Goal: Task Accomplishment & Management: Complete application form

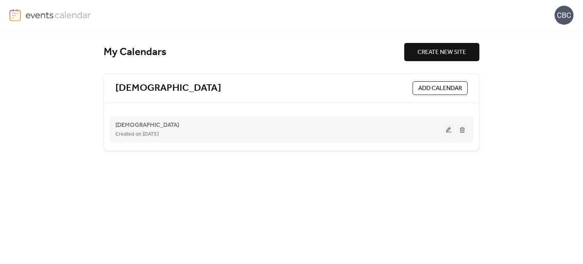
click at [448, 130] on button at bounding box center [448, 129] width 11 height 11
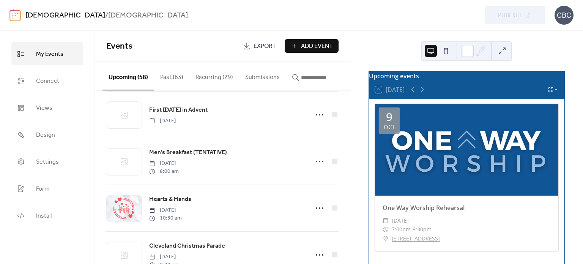
scroll to position [796, 0]
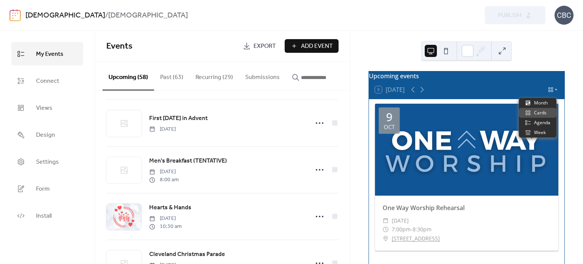
click at [554, 92] on icon at bounding box center [556, 89] width 5 height 5
click at [547, 101] on span "Month" at bounding box center [541, 102] width 14 height 7
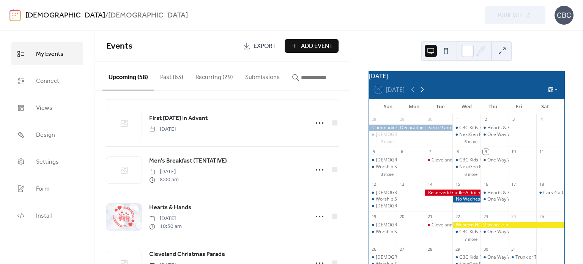
click at [421, 94] on icon at bounding box center [422, 89] width 9 height 9
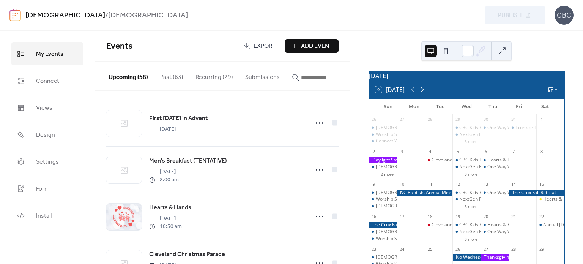
click at [421, 94] on icon at bounding box center [422, 89] width 9 height 9
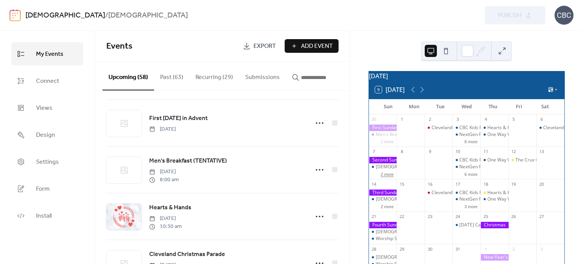
click at [386, 177] on button "2 more" at bounding box center [387, 173] width 19 height 6
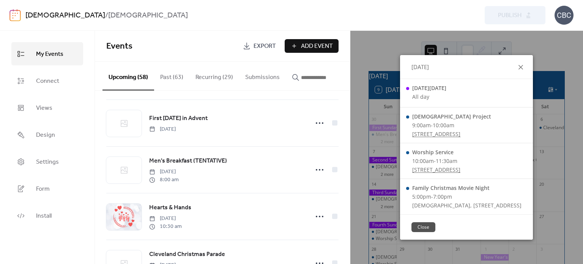
click at [523, 67] on icon at bounding box center [521, 67] width 5 height 5
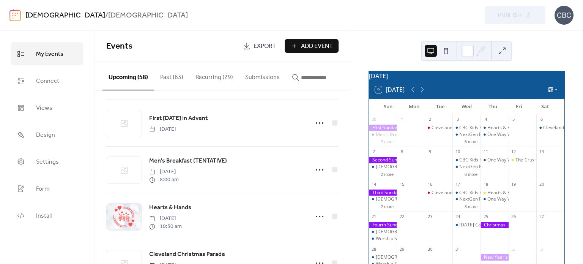
click at [393, 209] on button "2 more" at bounding box center [387, 206] width 19 height 6
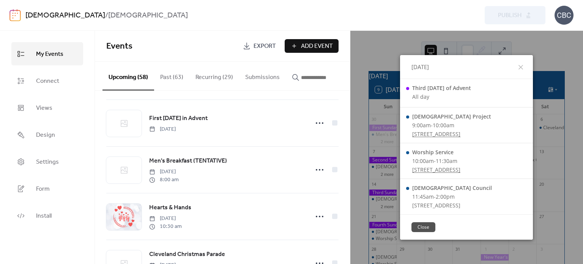
click at [463, 223] on div "Close" at bounding box center [466, 226] width 133 height 25
click at [427, 229] on button "Close" at bounding box center [424, 227] width 24 height 10
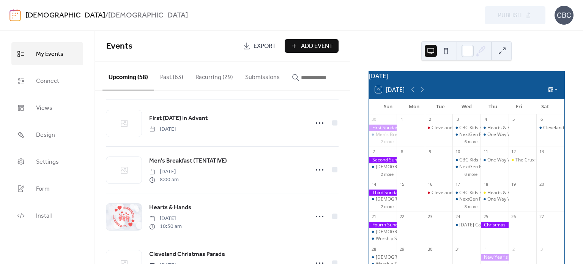
click at [312, 43] on span "Add Event" at bounding box center [317, 46] width 32 height 9
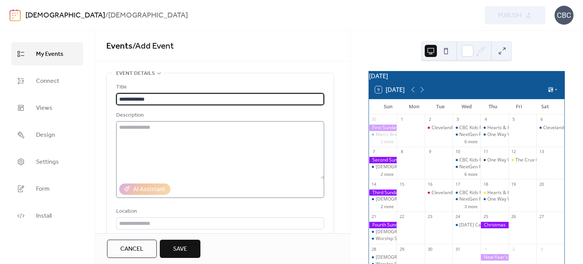
type input "**********"
click at [150, 133] on textarea at bounding box center [220, 150] width 208 height 58
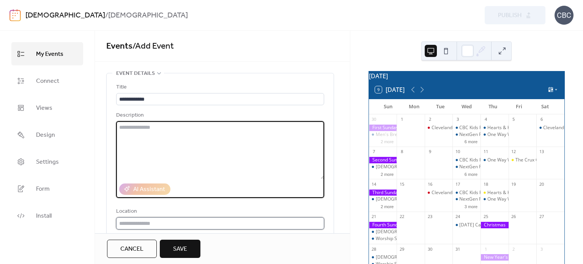
click at [145, 220] on input "text" at bounding box center [220, 223] width 208 height 12
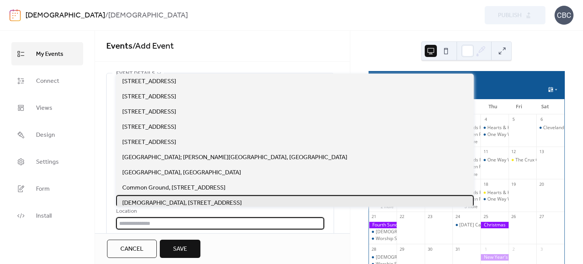
click at [162, 202] on span "[DEMOGRAPHIC_DATA], [STREET_ADDRESS]" at bounding box center [182, 203] width 120 height 9
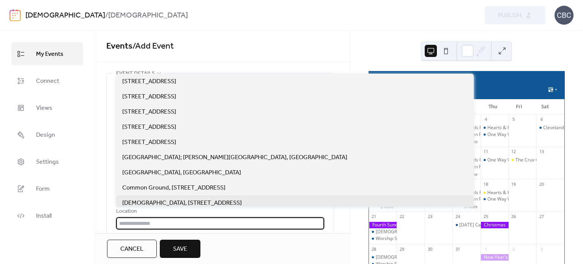
type input "**********"
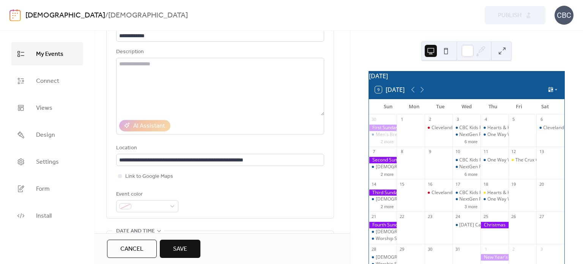
scroll to position [76, 0]
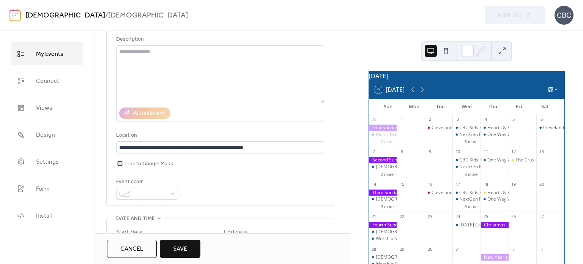
click at [120, 164] on div at bounding box center [120, 163] width 4 height 4
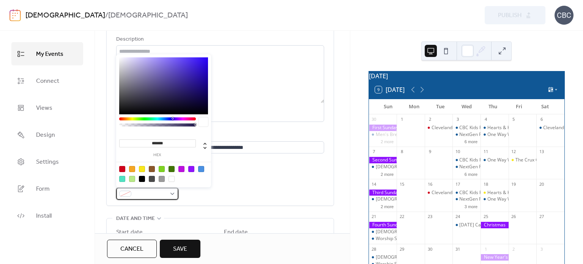
click at [170, 194] on div at bounding box center [147, 194] width 62 height 12
drag, startPoint x: 171, startPoint y: 142, endPoint x: 131, endPoint y: 140, distance: 40.7
click at [131, 140] on input "*******" at bounding box center [157, 143] width 77 height 8
type input "******"
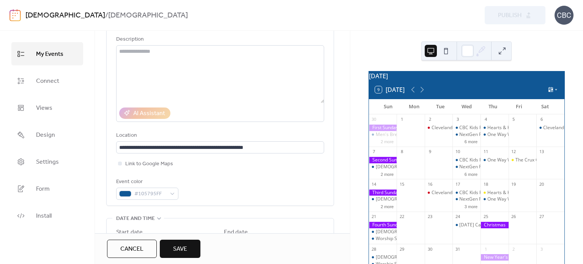
click at [285, 190] on div "Event color #105795FF" at bounding box center [220, 188] width 208 height 22
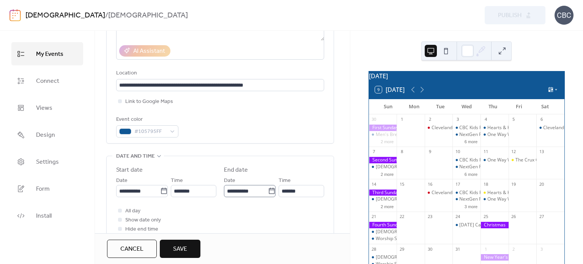
scroll to position [152, 0]
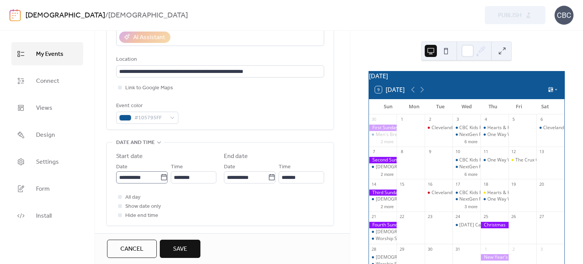
click at [161, 177] on icon at bounding box center [164, 177] width 8 height 8
click at [160, 177] on input "**********" at bounding box center [138, 177] width 44 height 12
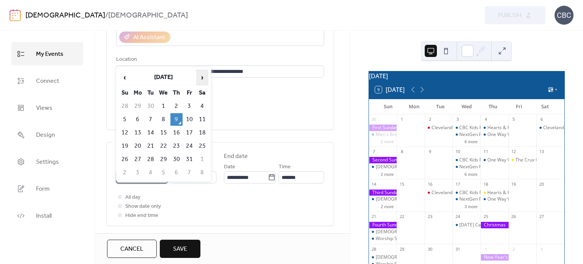
click at [203, 77] on span "›" at bounding box center [202, 77] width 11 height 15
click at [135, 128] on td "15" at bounding box center [138, 132] width 12 height 13
type input "**********"
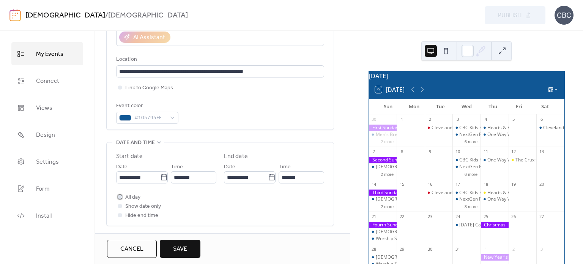
click at [120, 197] on div at bounding box center [120, 197] width 4 height 4
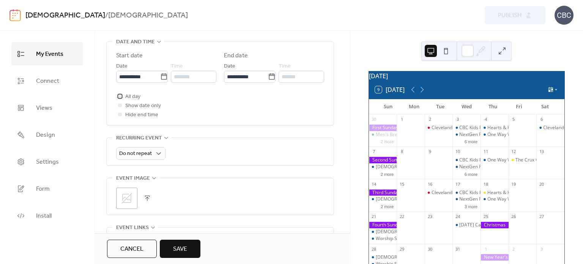
scroll to position [266, 0]
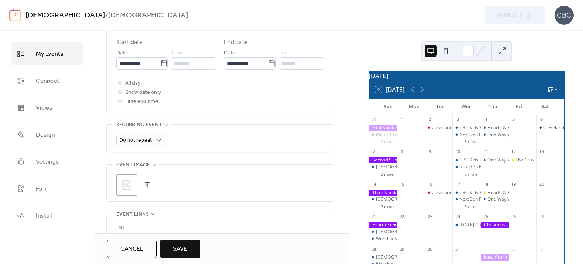
click at [126, 184] on icon at bounding box center [126, 185] width 11 height 11
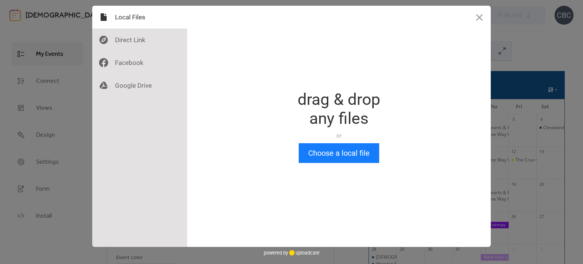
scroll to position [0, 0]
click at [335, 154] on button "Choose a local file" at bounding box center [339, 153] width 80 height 20
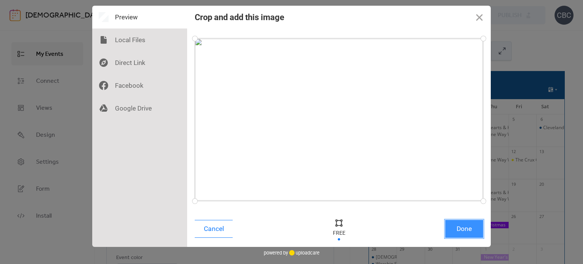
click at [465, 232] on button "Done" at bounding box center [464, 229] width 38 height 18
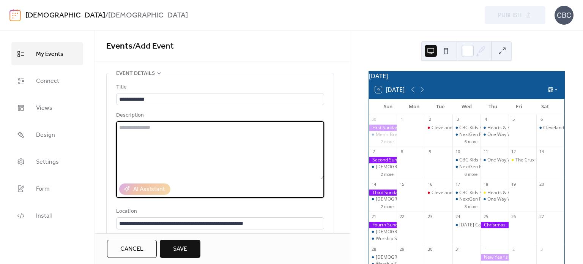
click at [137, 128] on textarea at bounding box center [220, 150] width 208 height 58
paste textarea "**********"
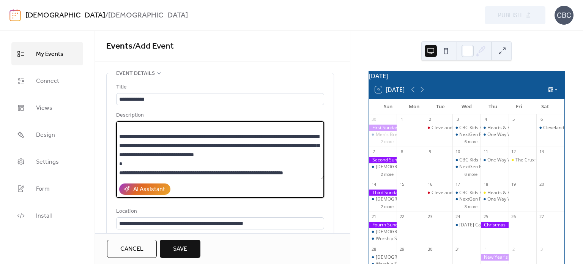
scroll to position [53, 0]
type textarea "**********"
click at [185, 251] on span "Save" at bounding box center [180, 248] width 14 height 9
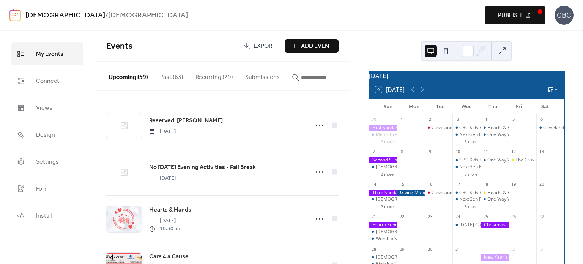
click at [414, 196] on div at bounding box center [411, 192] width 28 height 6
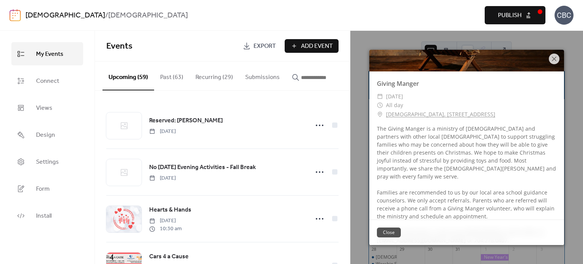
scroll to position [99, 0]
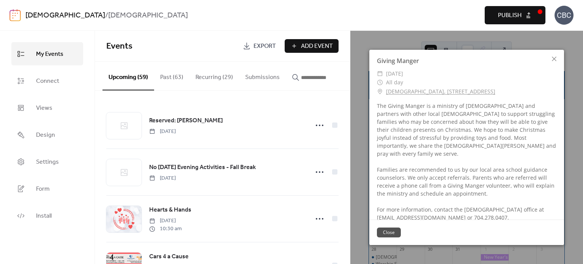
click at [389, 233] on button "Close" at bounding box center [389, 232] width 24 height 10
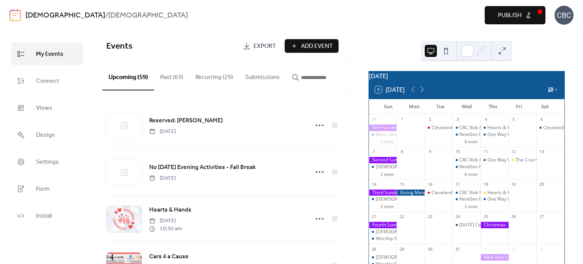
click at [507, 14] on span "Publish" at bounding box center [510, 15] width 24 height 9
